Goal: Browse casually: Explore the website without a specific task or goal

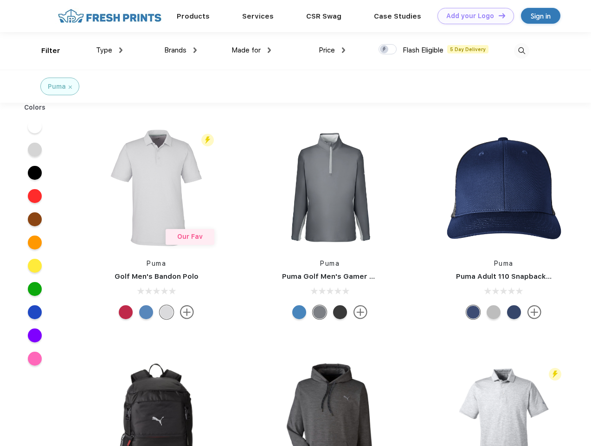
scroll to position [0, 0]
click at [473, 16] on link "Add your Logo Design Tool" at bounding box center [476, 16] width 77 height 16
click at [0, 0] on div "Design Tool" at bounding box center [0, 0] width 0 height 0
click at [498, 15] on link "Add your Logo Design Tool" at bounding box center [476, 16] width 77 height 16
click at [45, 51] on div "Filter" at bounding box center [50, 50] width 19 height 11
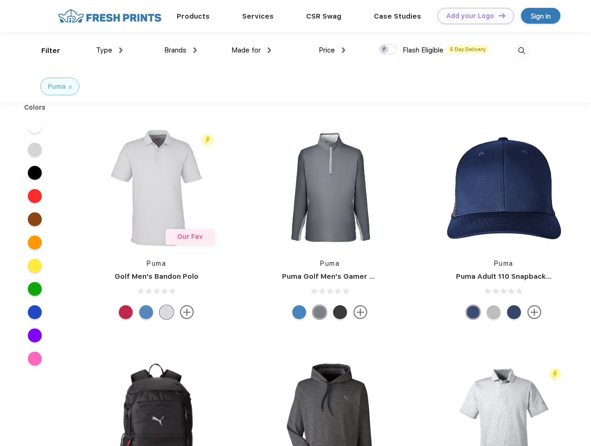
click at [110, 50] on span "Type" at bounding box center [104, 50] width 16 height 8
click at [181, 50] on span "Brands" at bounding box center [175, 50] width 22 height 8
click at [252, 50] on span "Made for" at bounding box center [246, 50] width 29 height 8
click at [332, 50] on span "Price" at bounding box center [327, 50] width 16 height 8
click at [388, 50] on div at bounding box center [388, 49] width 18 height 10
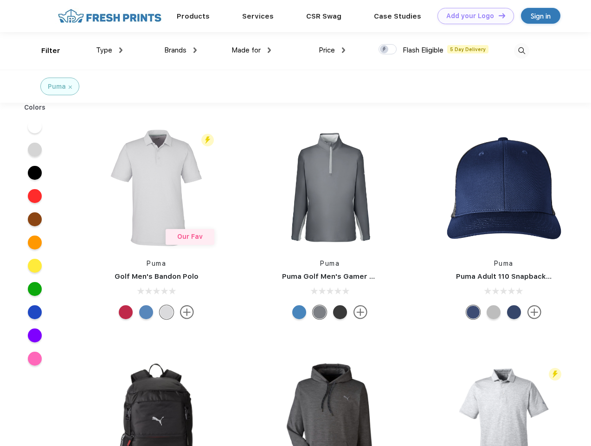
click at [385, 50] on input "checkbox" at bounding box center [382, 47] width 6 height 6
click at [522, 51] on img at bounding box center [521, 50] width 15 height 15
